Goal: Task Accomplishment & Management: Manage account settings

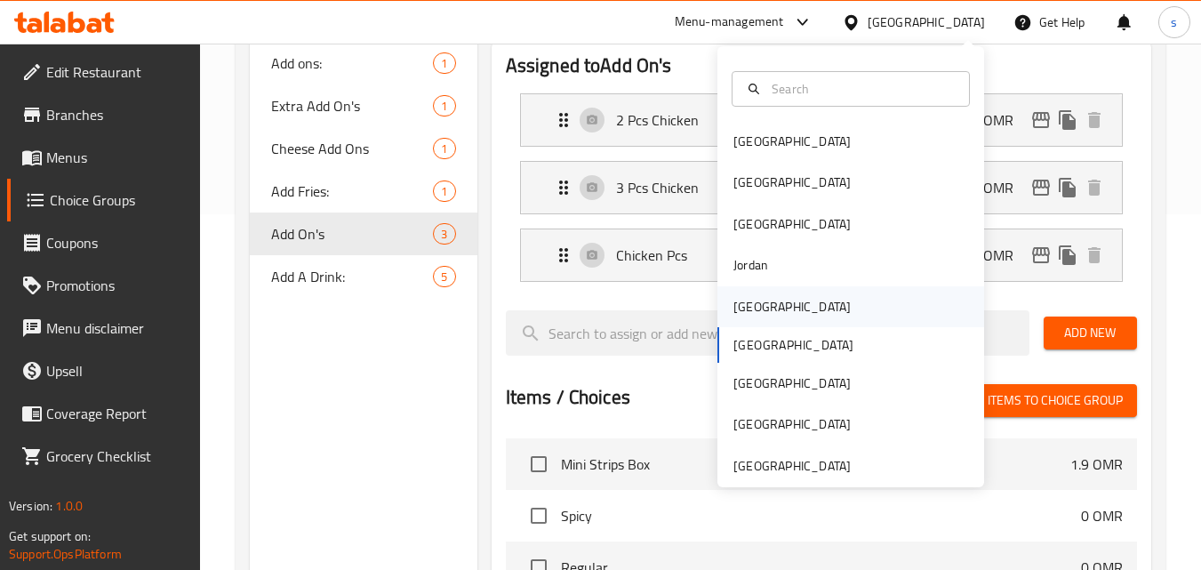
click at [748, 309] on div "[GEOGRAPHIC_DATA]" at bounding box center [792, 307] width 117 height 20
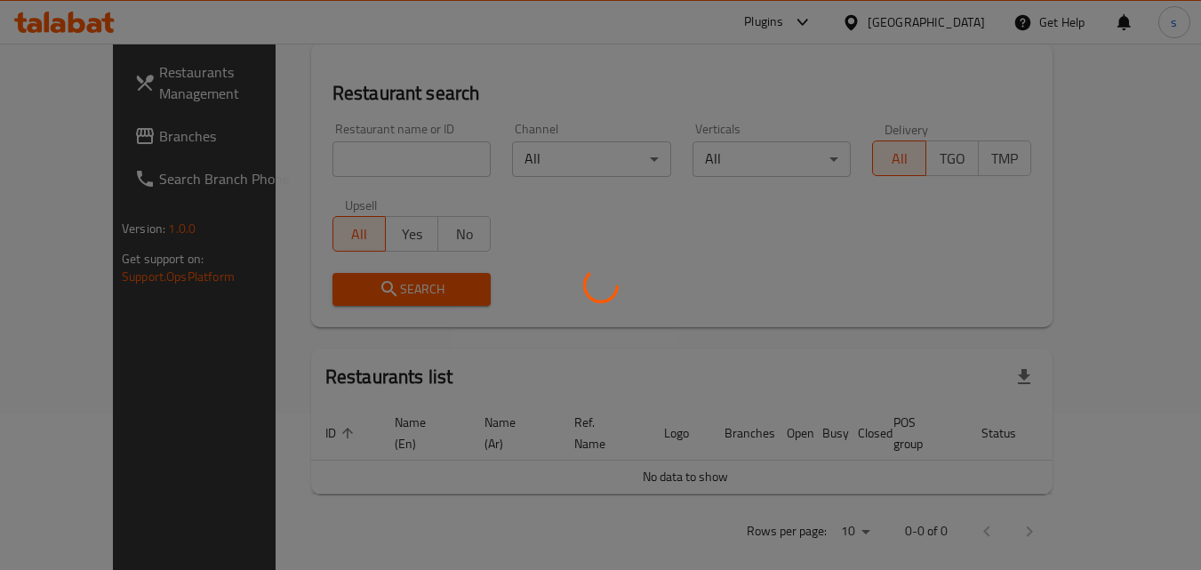
scroll to position [356, 0]
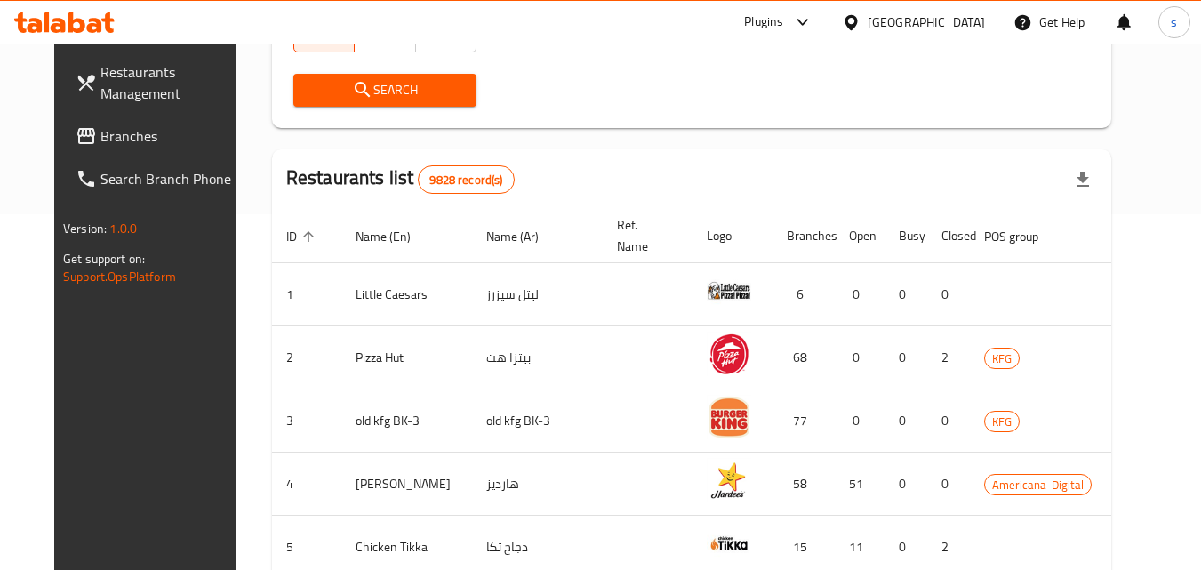
click at [100, 141] on span "Branches" at bounding box center [170, 135] width 140 height 21
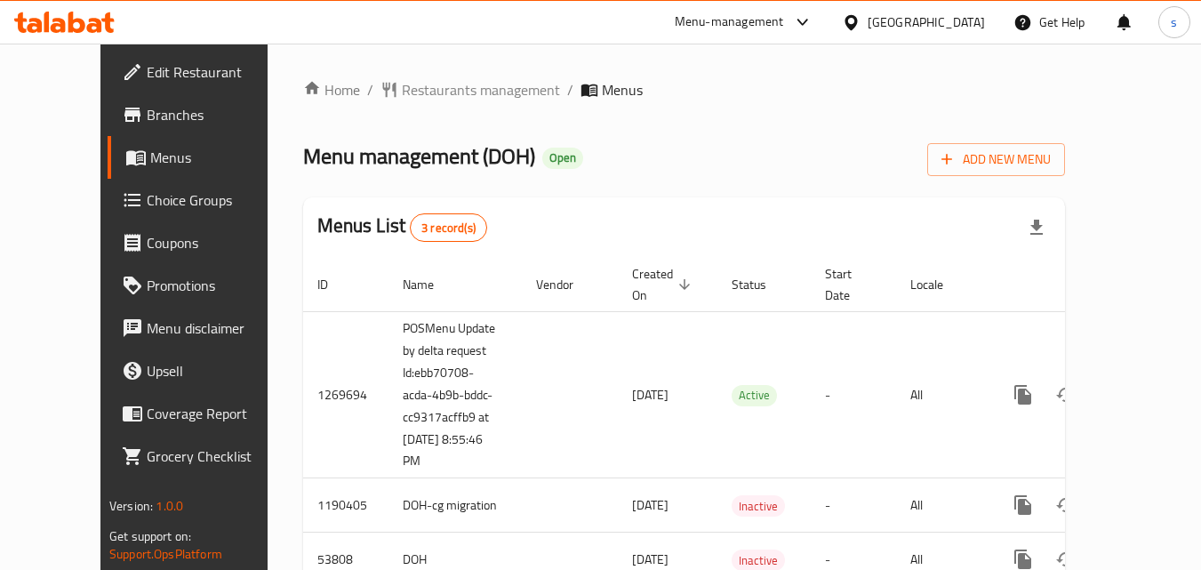
click at [352, 163] on span "Menu management ( DOH )" at bounding box center [419, 156] width 232 height 40
click at [406, 92] on span "Restaurants management" at bounding box center [481, 89] width 158 height 21
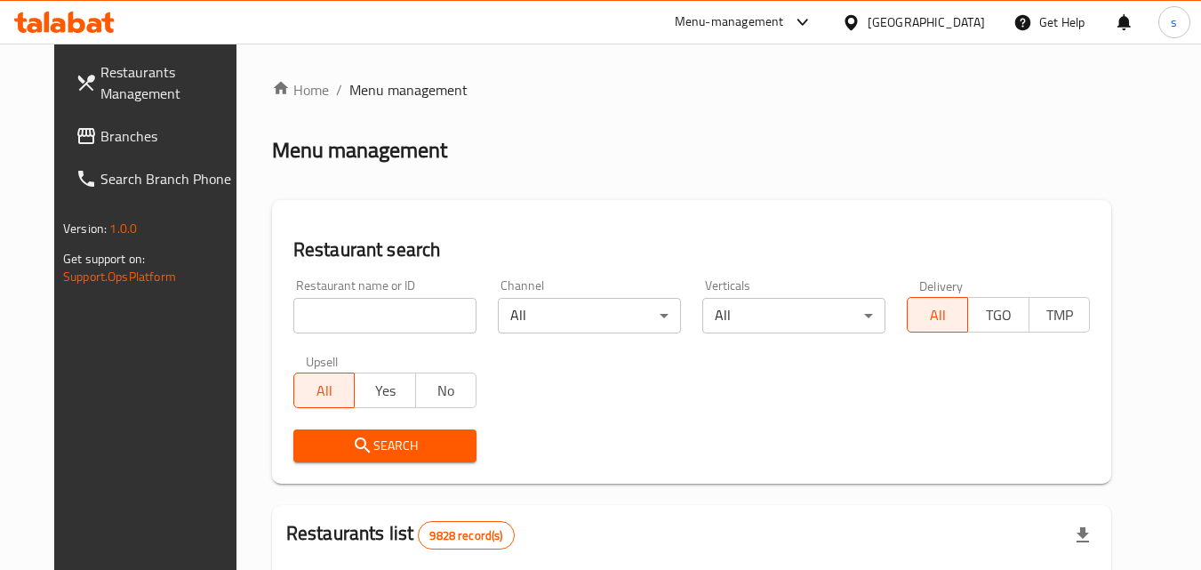
click at [311, 317] on input "search" at bounding box center [384, 316] width 183 height 36
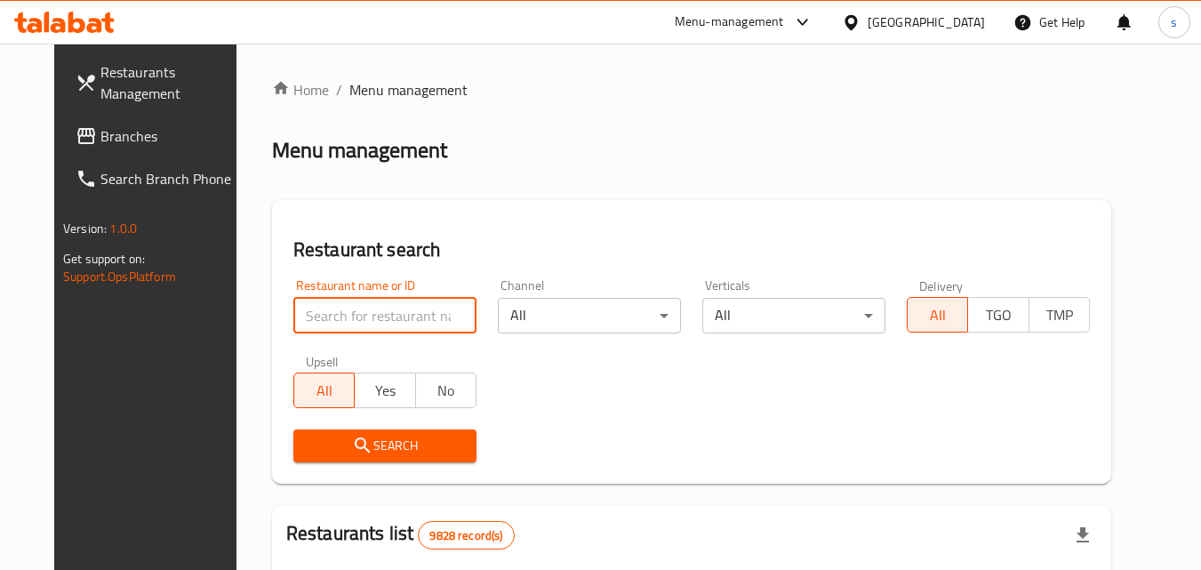
paste input "26640"
type input "26640"
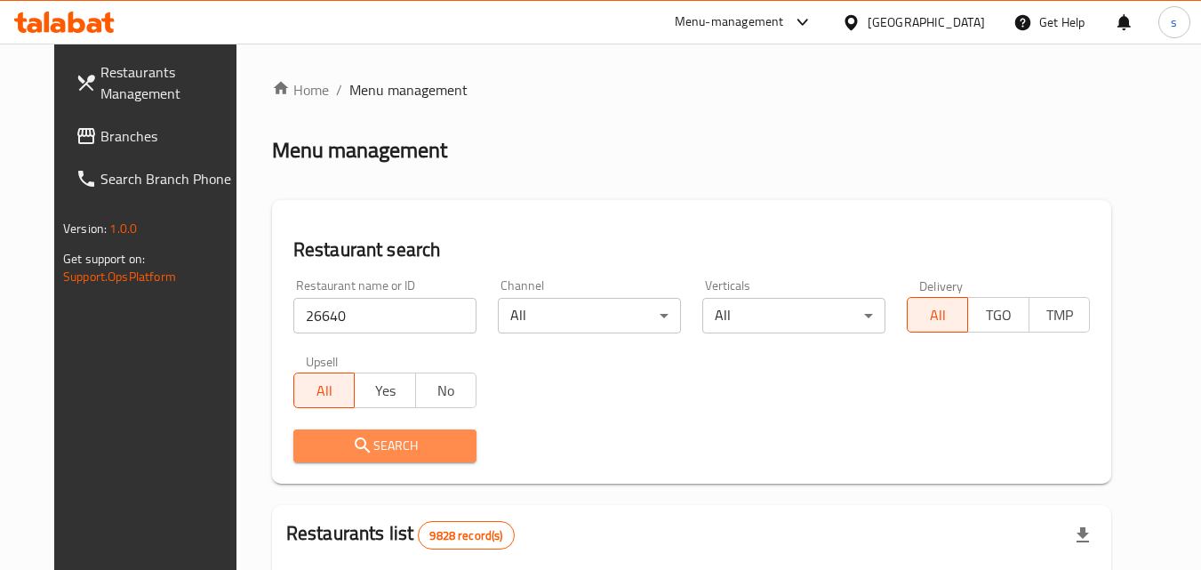
click at [352, 436] on icon "submit" at bounding box center [362, 445] width 21 height 21
click at [329, 436] on div at bounding box center [600, 285] width 1201 height 570
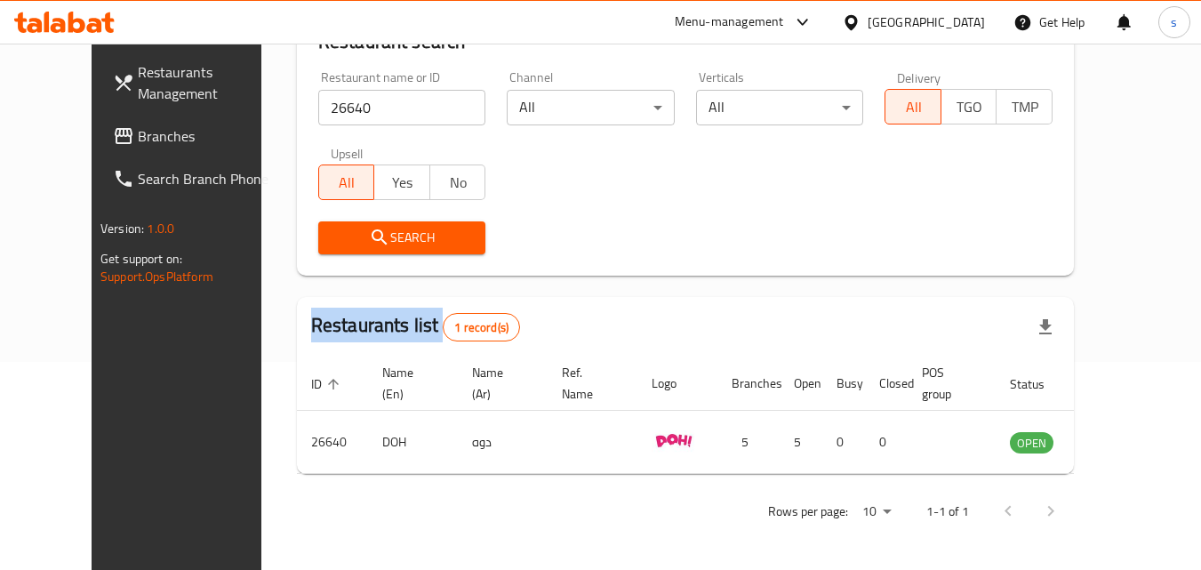
scroll to position [208, 0]
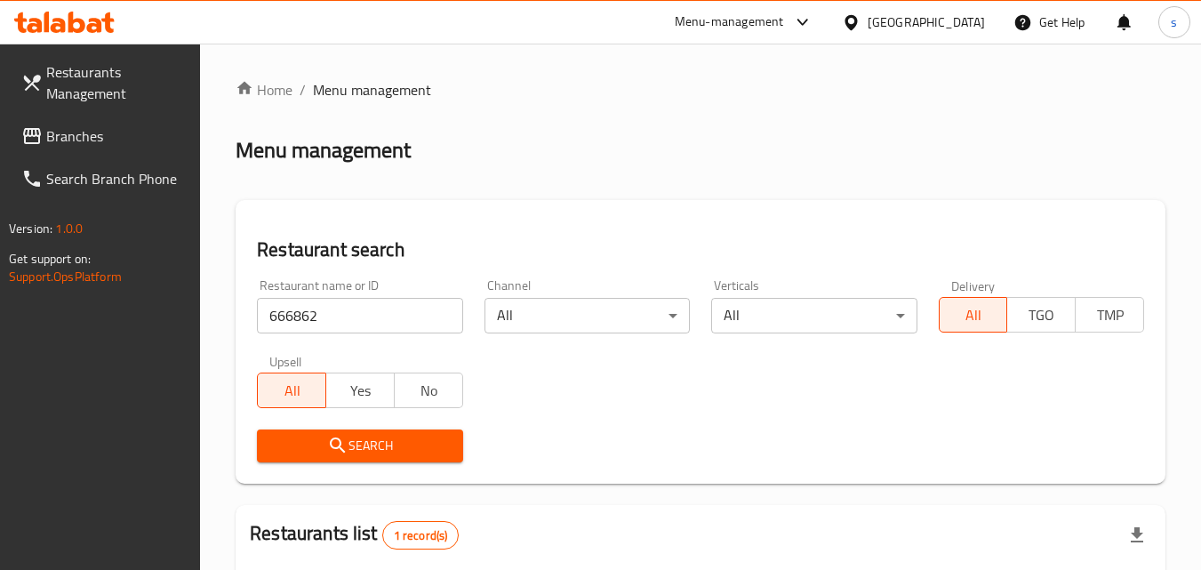
scroll to position [290, 0]
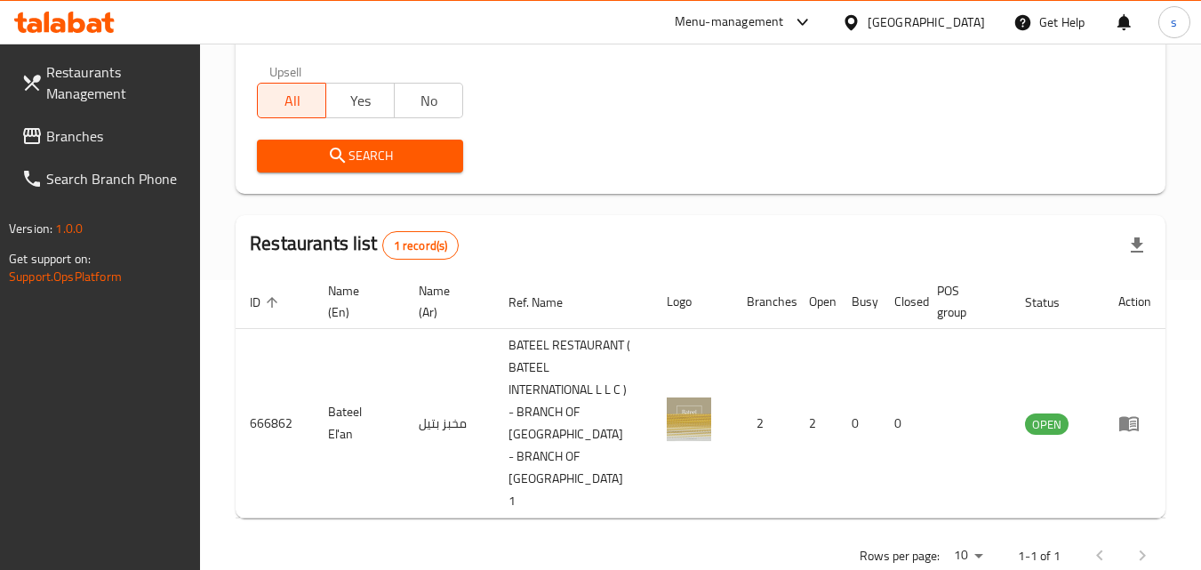
click at [774, 25] on div "Menu-management" at bounding box center [729, 22] width 109 height 21
click at [593, 108] on div "All Plugins Menu-management Restaurant-Management" at bounding box center [682, 117] width 267 height 118
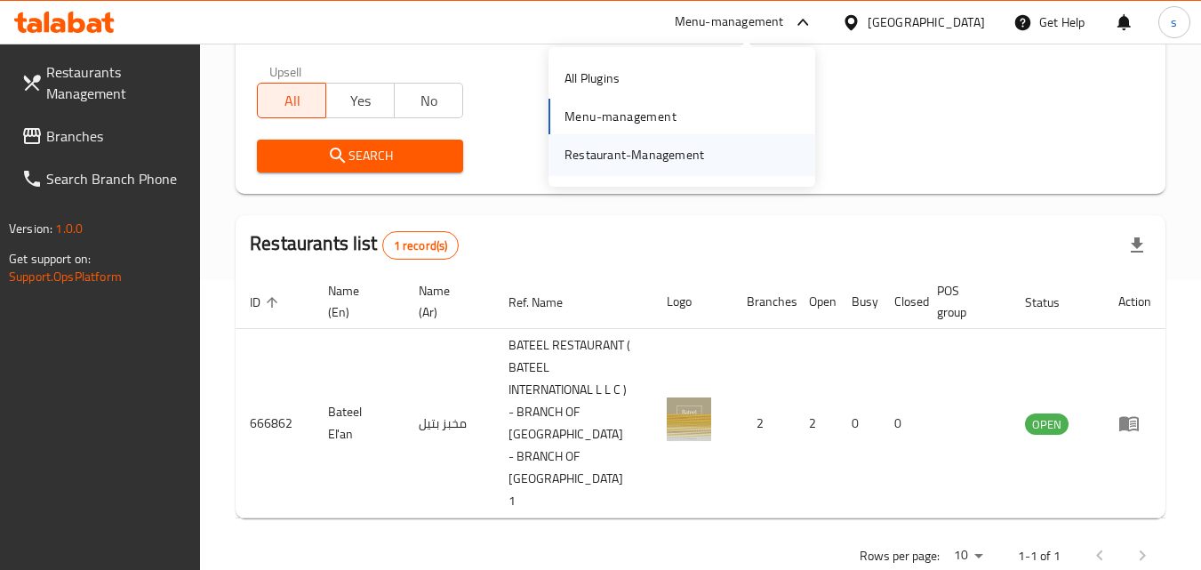
click at [598, 152] on div "Restaurant-Management" at bounding box center [635, 155] width 140 height 20
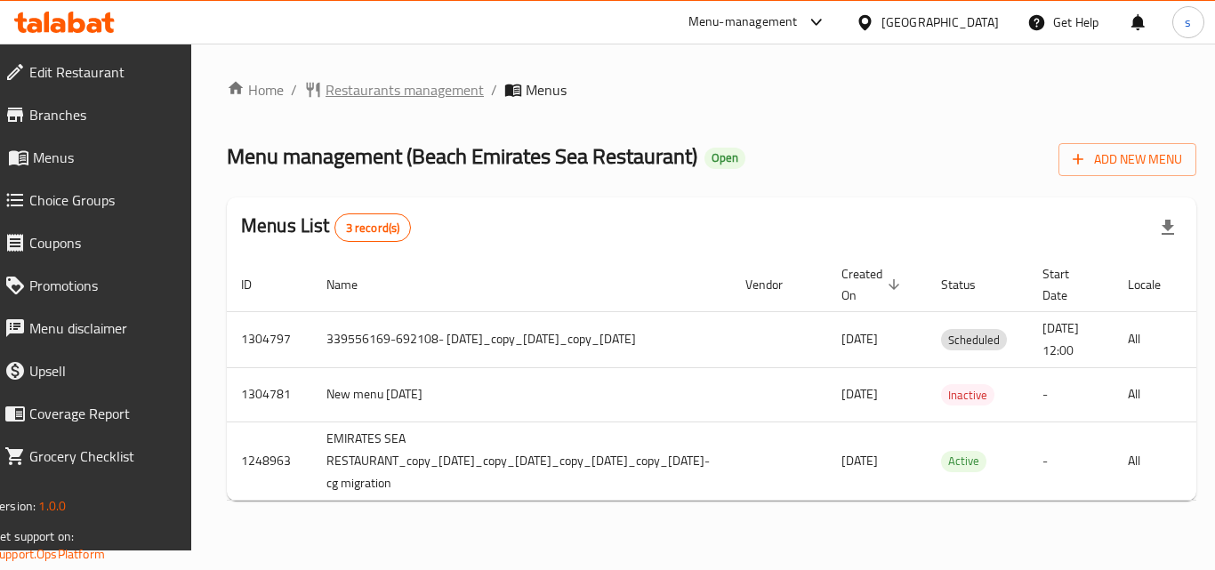
click at [414, 79] on span "Restaurants management" at bounding box center [404, 89] width 158 height 21
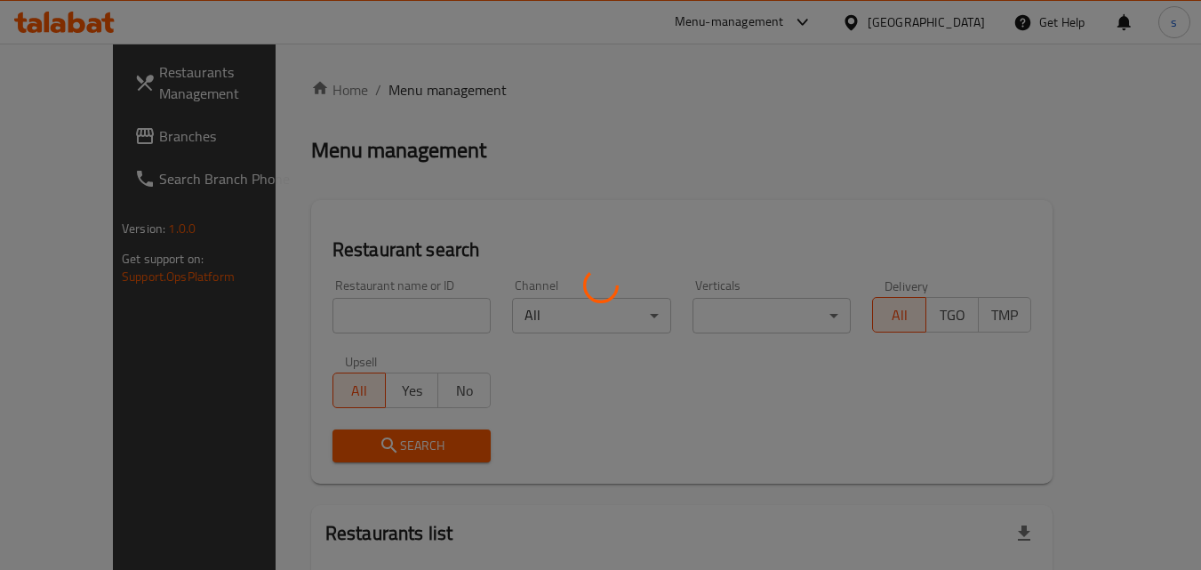
click at [414, 88] on div at bounding box center [600, 285] width 1201 height 570
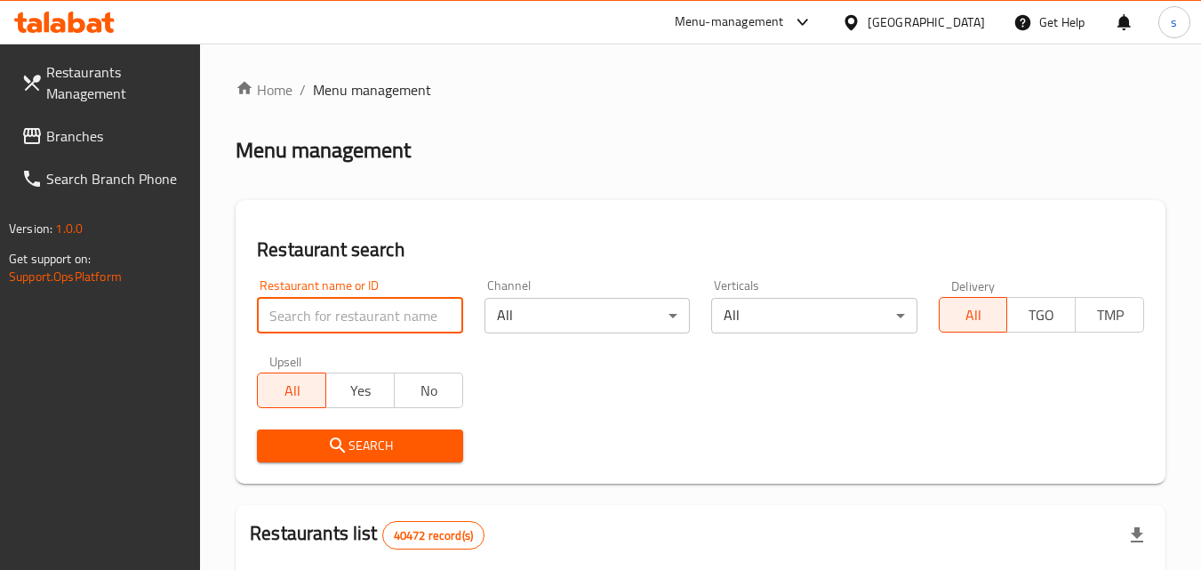
click at [350, 333] on input "search" at bounding box center [359, 316] width 205 height 36
click at [344, 319] on input "search" at bounding box center [359, 316] width 205 height 36
paste input "656368"
type input "656368"
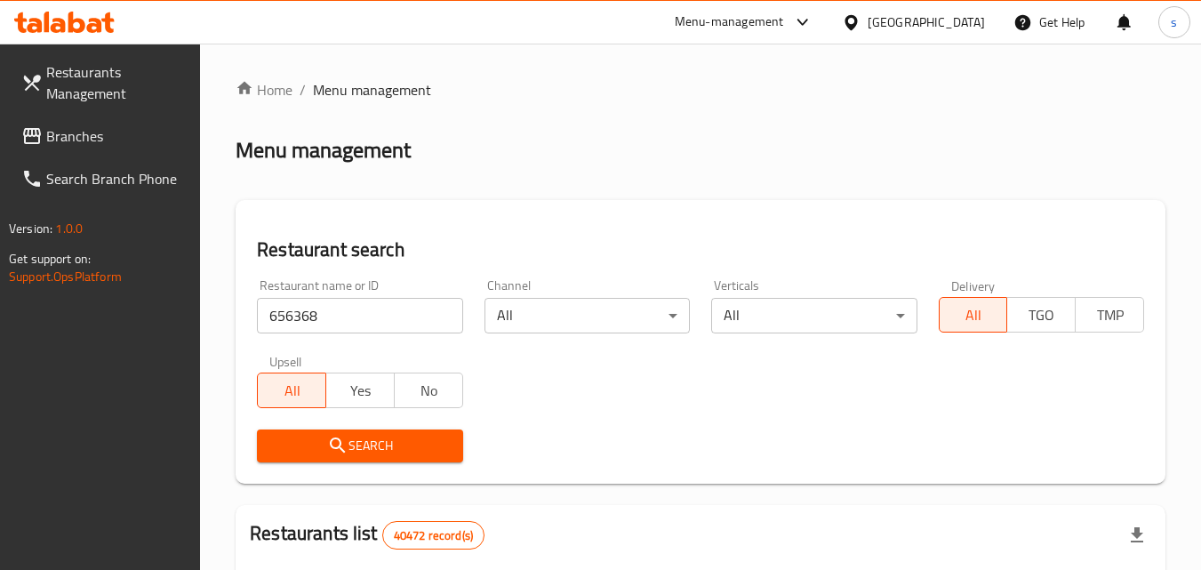
click at [363, 439] on span "Search" at bounding box center [359, 446] width 177 height 22
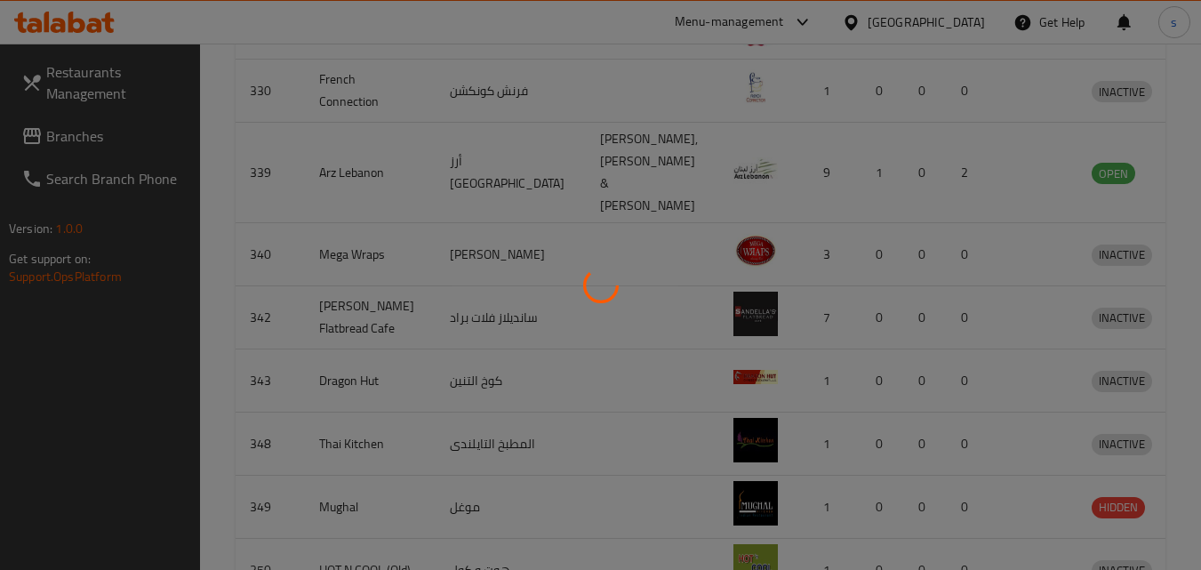
scroll to position [223, 0]
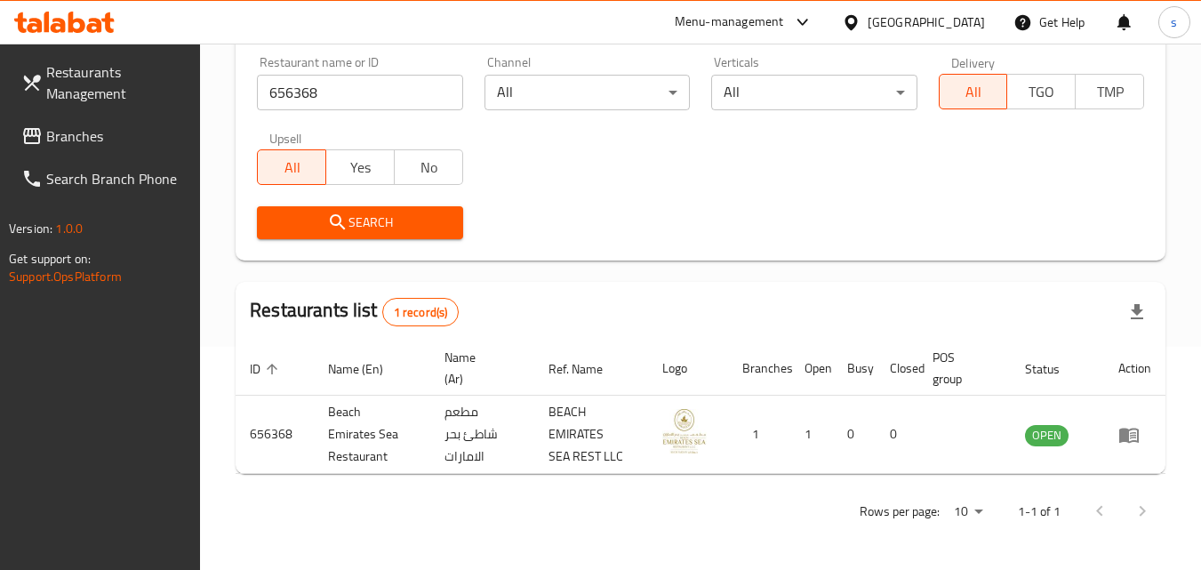
click at [89, 137] on span "Branches" at bounding box center [116, 135] width 140 height 21
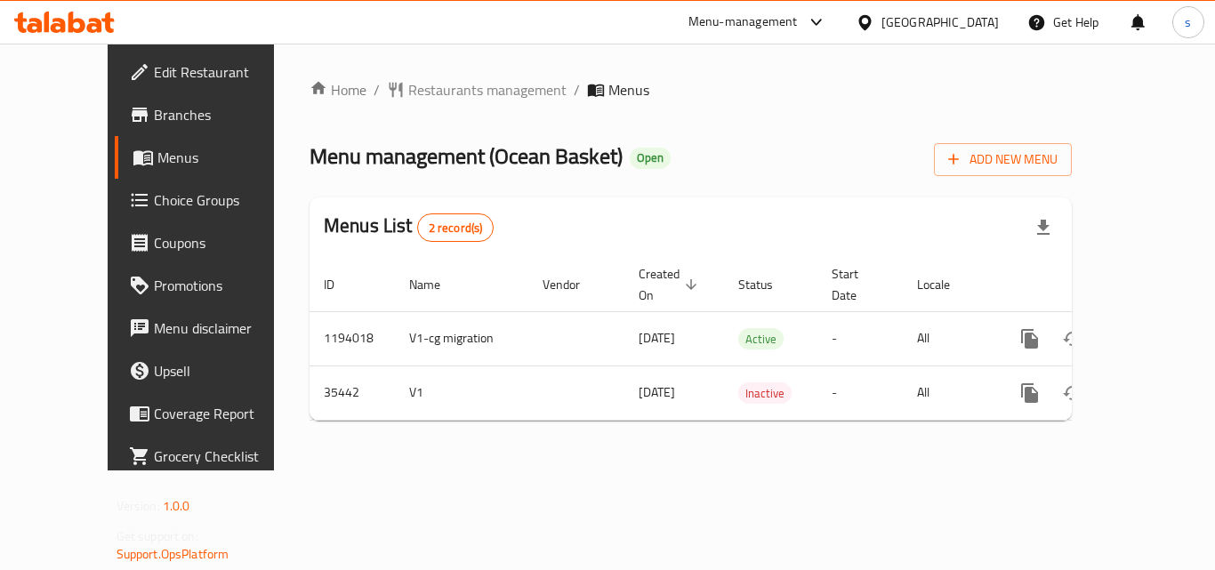
click at [453, 72] on div "Home / Restaurants management / Menus Menu management ( Ocean Basket ) Open Add…" at bounding box center [690, 257] width 833 height 427
click at [450, 82] on span "Restaurants management" at bounding box center [487, 89] width 158 height 21
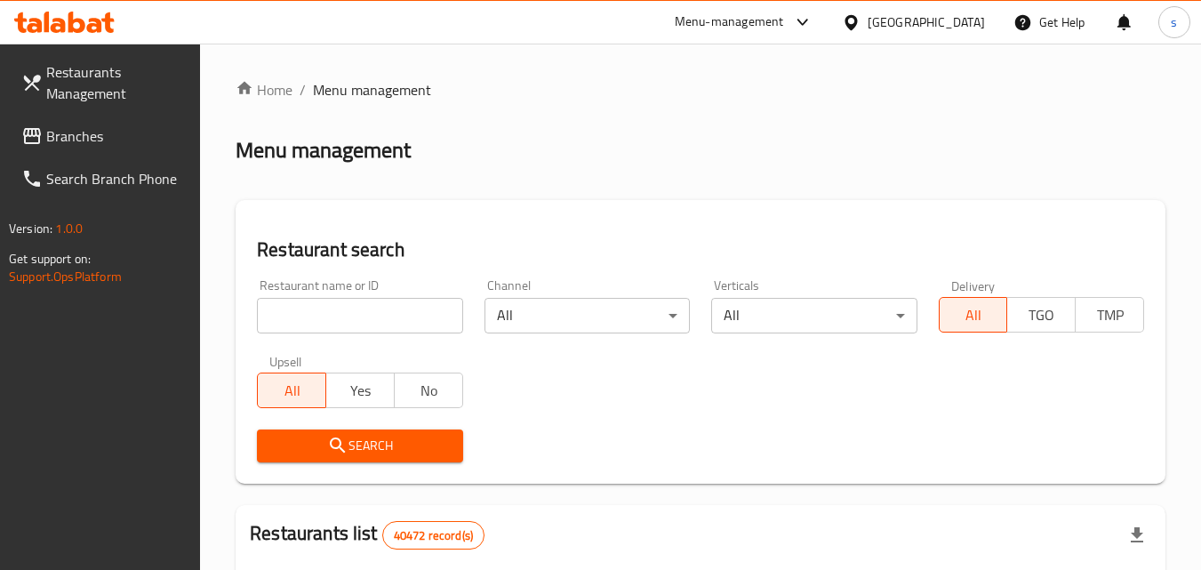
click at [271, 318] on input "search" at bounding box center [359, 316] width 205 height 36
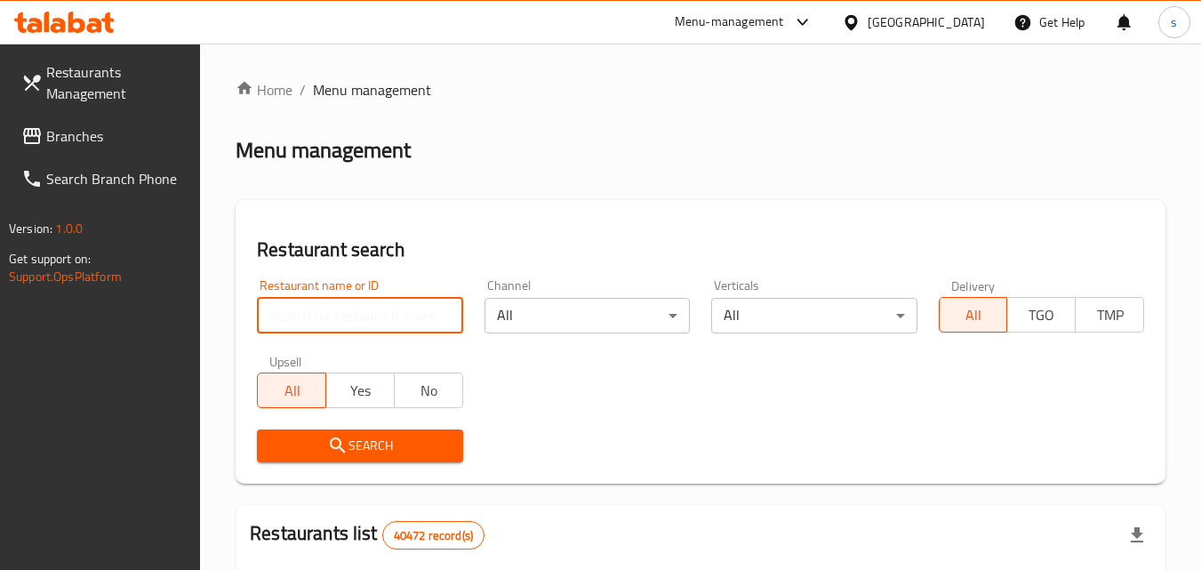
paste input "18278"
type input "18278"
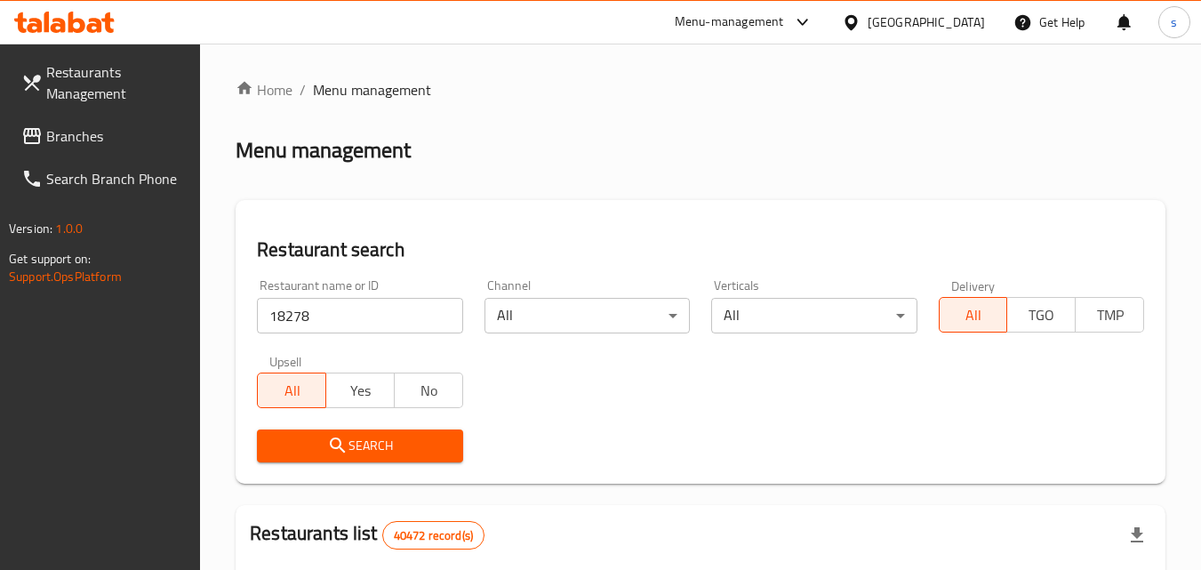
click at [365, 436] on span "Search" at bounding box center [359, 446] width 177 height 22
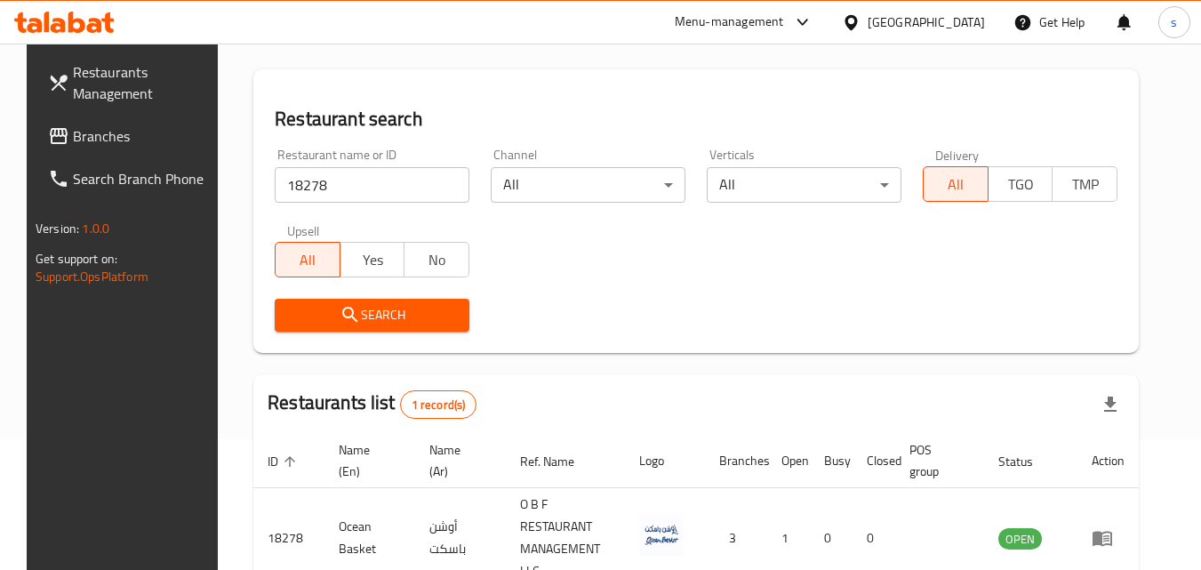
scroll to position [208, 0]
